Goal: Entertainment & Leisure: Consume media (video, audio)

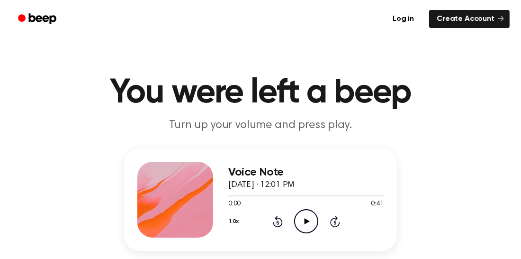
click at [306, 223] on icon at bounding box center [306, 221] width 5 height 6
click at [277, 226] on icon "Rewind 5 seconds" at bounding box center [277, 221] width 10 height 12
click at [277, 222] on icon at bounding box center [277, 222] width 2 height 4
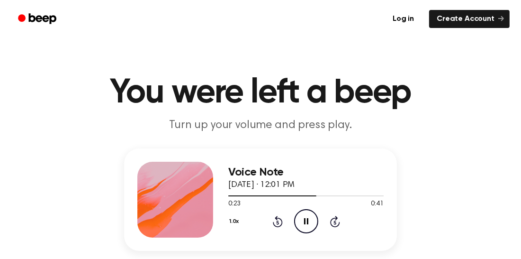
click at [277, 222] on icon at bounding box center [277, 222] width 2 height 4
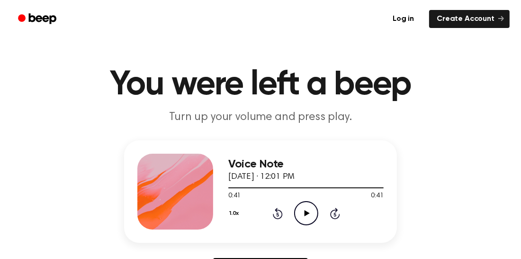
scroll to position [8, 0]
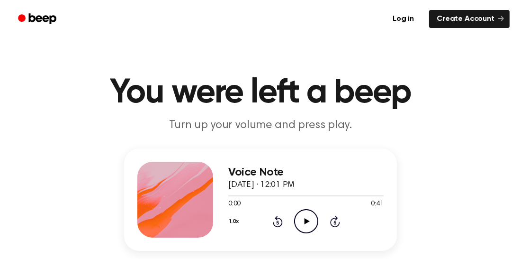
click at [308, 218] on icon "Play Audio" at bounding box center [306, 221] width 24 height 24
click at [336, 221] on icon "Skip 5 seconds" at bounding box center [335, 221] width 10 height 12
click at [335, 222] on icon "Skip 5 seconds" at bounding box center [335, 221] width 10 height 12
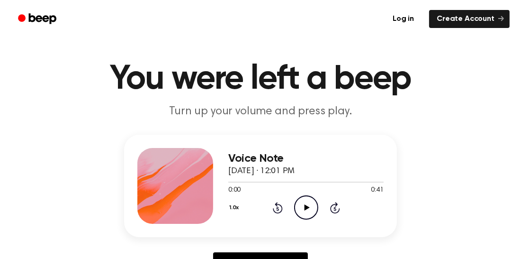
scroll to position [4, 0]
